Goal: Task Accomplishment & Management: Manage account settings

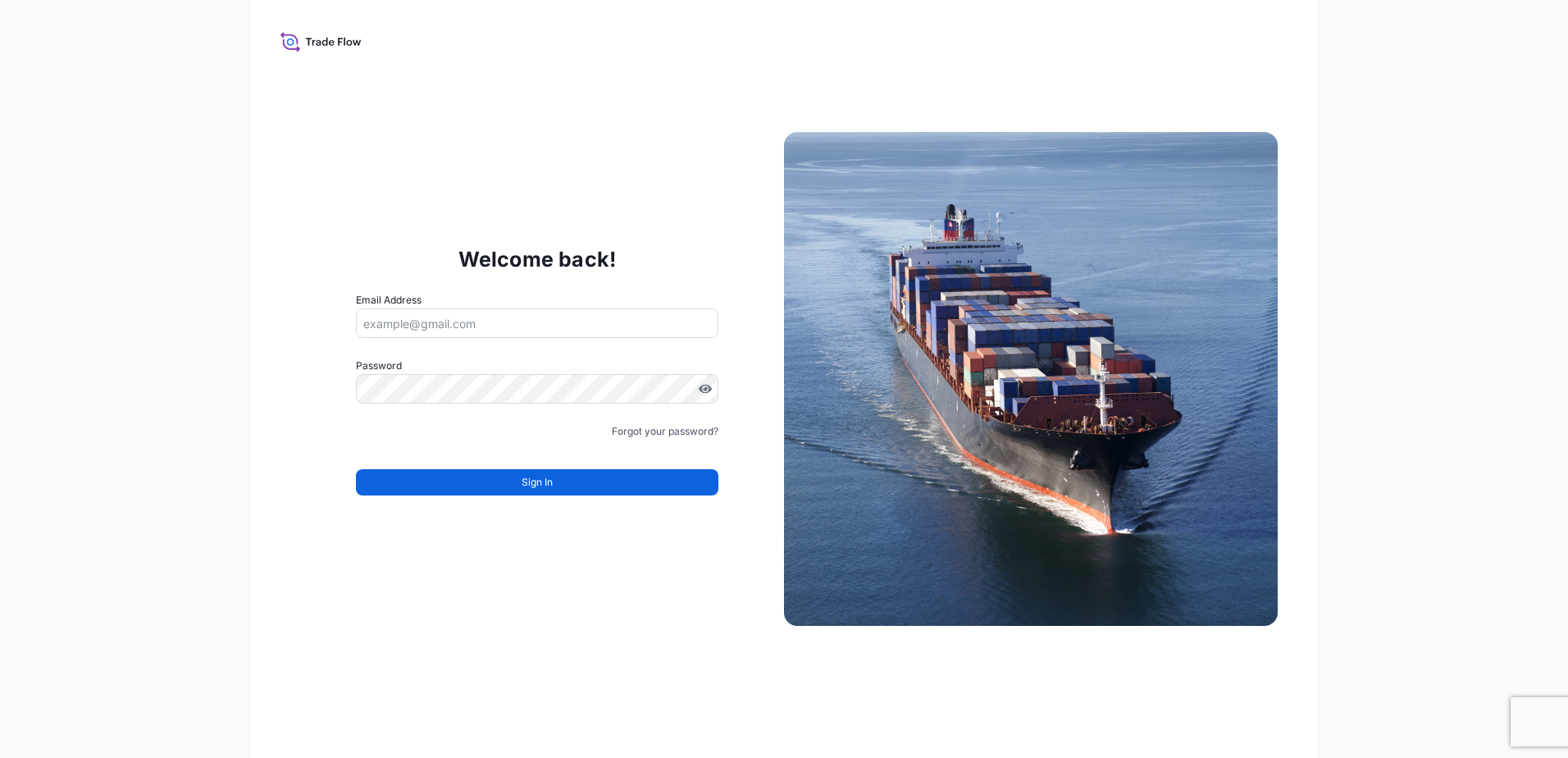
click at [420, 328] on input "Email Address" at bounding box center [537, 323] width 362 height 30
type input "salem"
click at [490, 615] on div "Welcome back! Email Address salem Please enter a valid email address Password M…" at bounding box center [784, 379] width 1066 height 758
click at [397, 324] on input "salem" at bounding box center [537, 323] width 362 height 30
drag, startPoint x: 509, startPoint y: 326, endPoint x: 289, endPoint y: 328, distance: 220.0
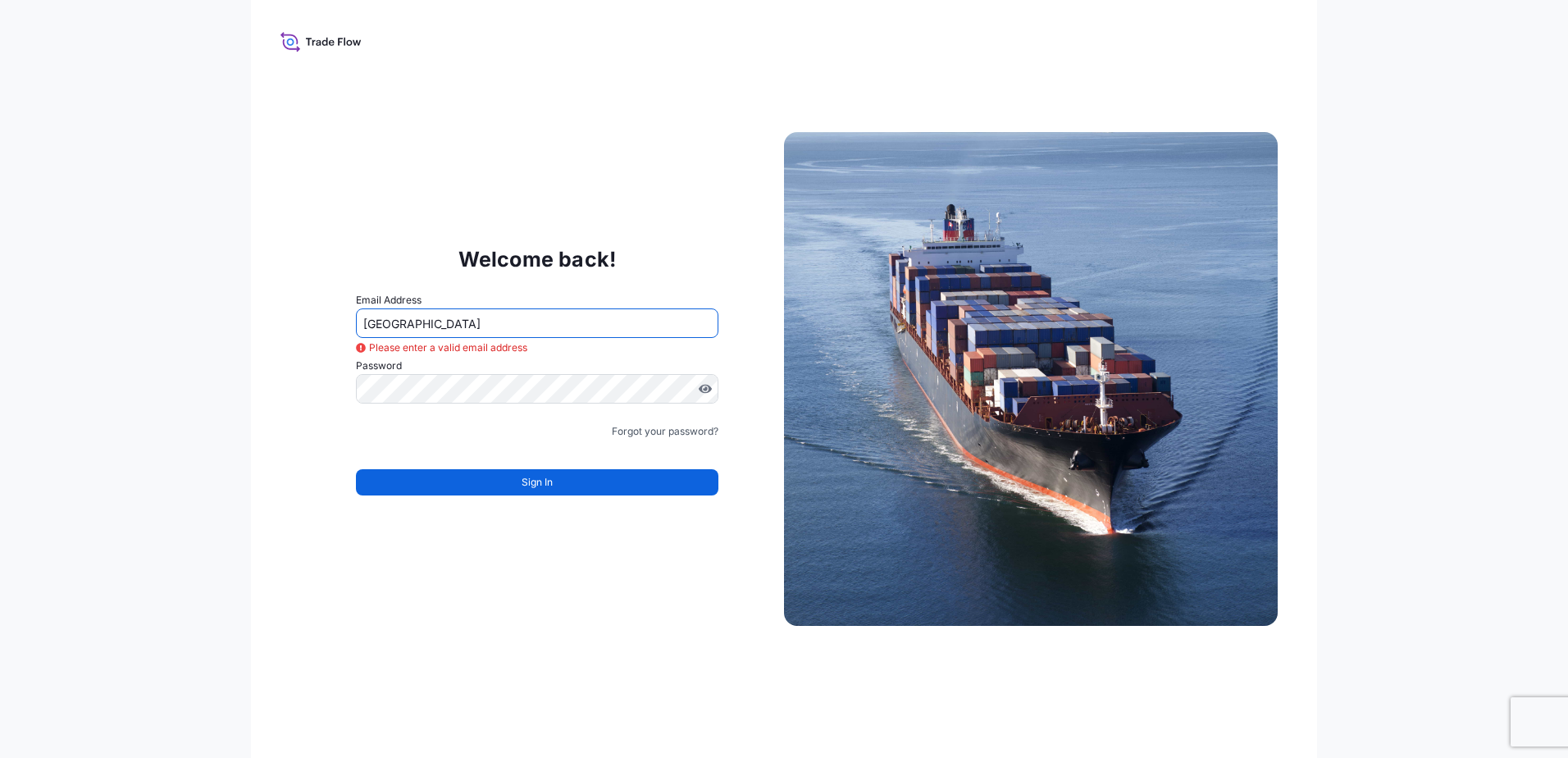
click at [292, 327] on div "Welcome back! Email Address salem Please enter a valid email address Password M…" at bounding box center [537, 379] width 493 height 338
